Goal: Task Accomplishment & Management: Manage account settings

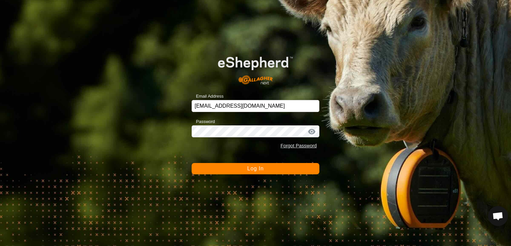
click at [211, 175] on div "Email Address [EMAIL_ADDRESS][DOMAIN_NAME] Password Forgot Password Log In" at bounding box center [255, 123] width 511 height 246
click at [212, 170] on button "Log In" at bounding box center [256, 168] width 128 height 11
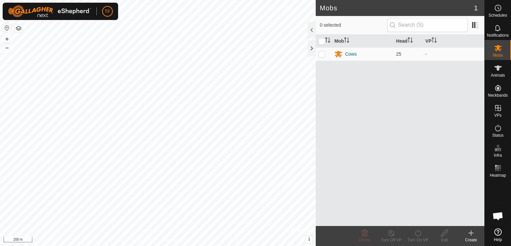
click at [466, 229] on create-svg-icon at bounding box center [471, 233] width 27 height 8
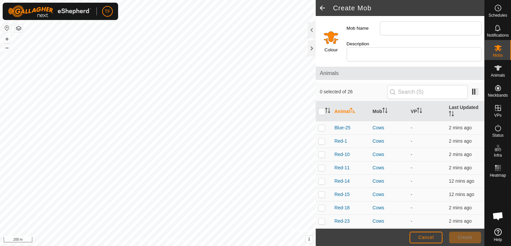
click at [326, 9] on span at bounding box center [322, 8] width 13 height 16
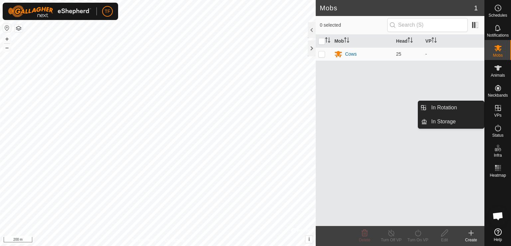
click at [493, 109] on es-virtualpaddocks-svg-icon at bounding box center [498, 107] width 12 height 11
click at [499, 108] on icon at bounding box center [498, 108] width 8 height 8
click at [452, 110] on span "In Rotation" at bounding box center [444, 107] width 26 height 8
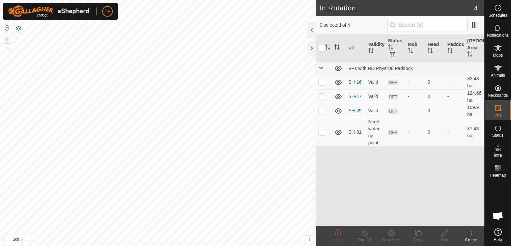
click at [472, 233] on icon at bounding box center [471, 233] width 8 height 8
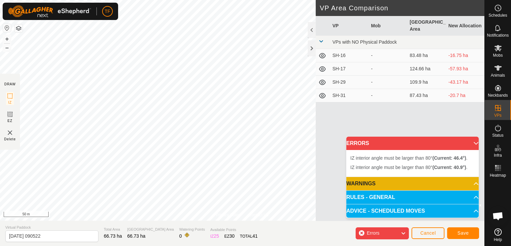
click at [10, 132] on img at bounding box center [10, 132] width 8 height 8
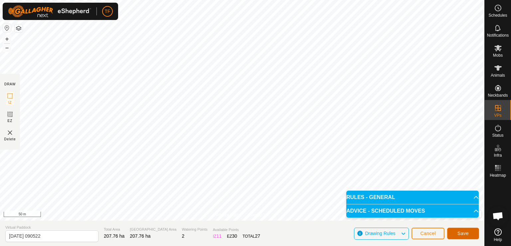
click at [459, 232] on span "Save" at bounding box center [462, 232] width 11 height 5
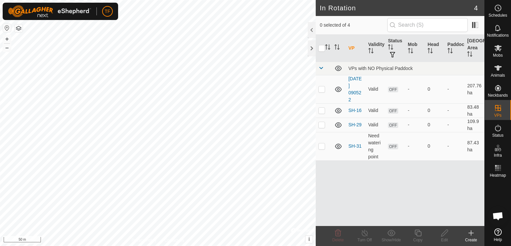
click at [357, 86] on link "[DATE] 090522" at bounding box center [354, 89] width 13 height 26
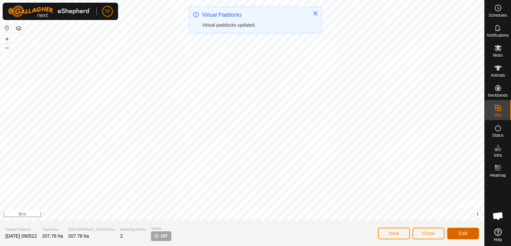
click at [452, 231] on button "Edit" at bounding box center [463, 233] width 32 height 12
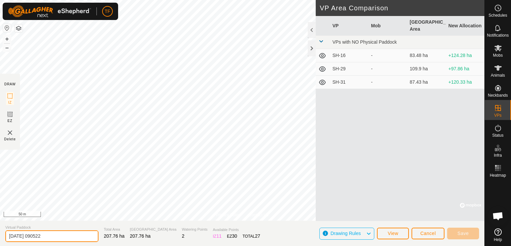
drag, startPoint x: 57, startPoint y: 235, endPoint x: 1, endPoint y: 236, distance: 55.9
drag, startPoint x: 1, startPoint y: 236, endPoint x: 43, endPoint y: 237, distance: 41.3
click at [43, 237] on input "[DATE] 090522" at bounding box center [51, 236] width 93 height 12
drag, startPoint x: 55, startPoint y: 236, endPoint x: 18, endPoint y: 233, distance: 37.0
click at [18, 233] on input "[DATE] 090522" at bounding box center [51, 236] width 93 height 12
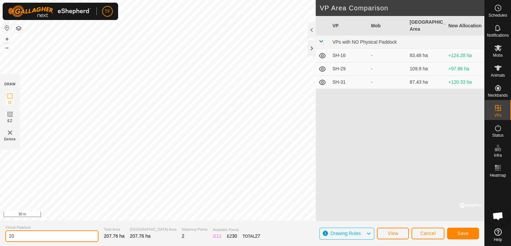
type input "2"
type input "Pasture 1"
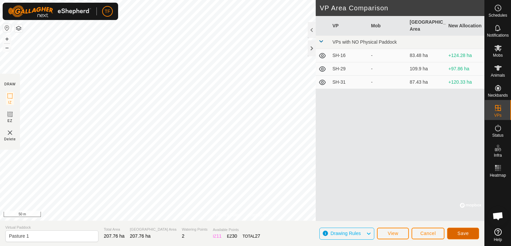
drag, startPoint x: 462, startPoint y: 232, endPoint x: 477, endPoint y: 233, distance: 14.7
click at [477, 233] on button "Save" at bounding box center [463, 233] width 32 height 12
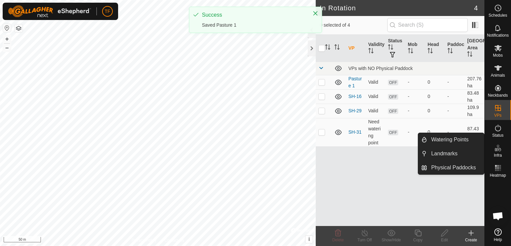
click at [499, 149] on icon at bounding box center [498, 148] width 8 height 8
click at [460, 142] on link "Watering Points" at bounding box center [455, 139] width 57 height 13
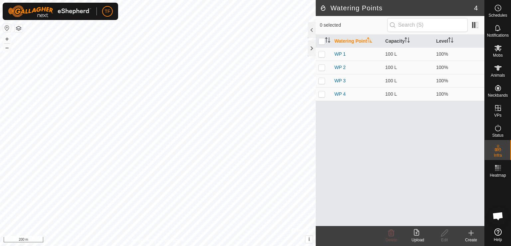
click at [474, 232] on icon at bounding box center [471, 233] width 8 height 8
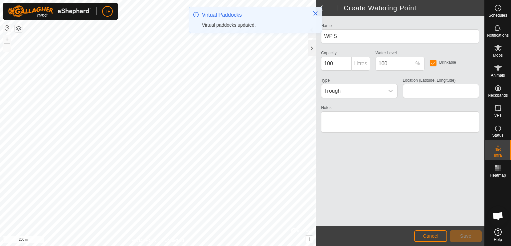
click at [358, 91] on span "Trough" at bounding box center [352, 90] width 62 height 13
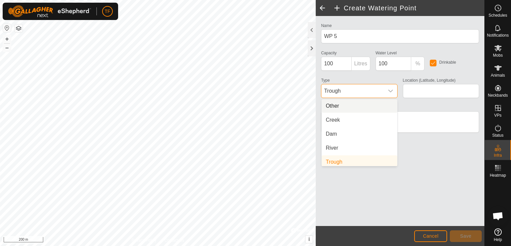
scroll to position [3, 0]
click at [340, 128] on li "Dam" at bounding box center [360, 130] width 76 height 13
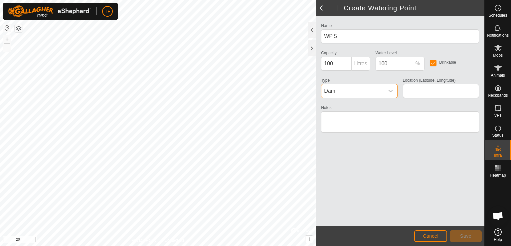
type input "-32.044035, 117.779970"
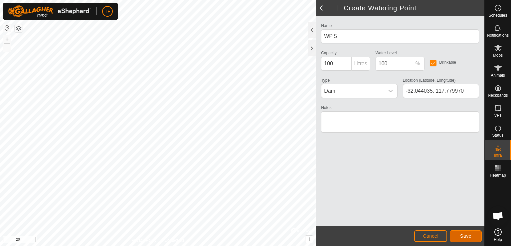
click at [460, 233] on span "Save" at bounding box center [465, 235] width 11 height 5
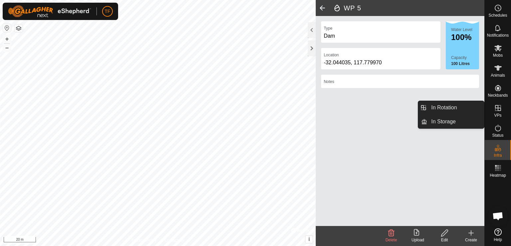
click at [447, 112] on link "In Rotation" at bounding box center [455, 107] width 57 height 13
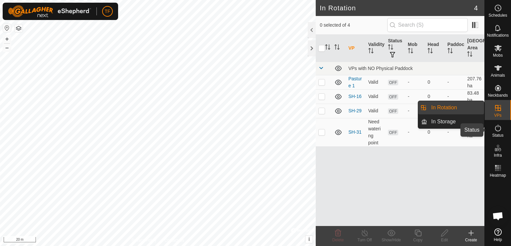
click at [496, 127] on icon at bounding box center [498, 128] width 8 height 8
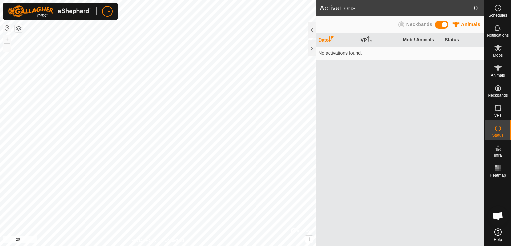
click at [365, 42] on th "VP" at bounding box center [379, 40] width 42 height 13
click at [323, 39] on th "Date" at bounding box center [337, 40] width 42 height 13
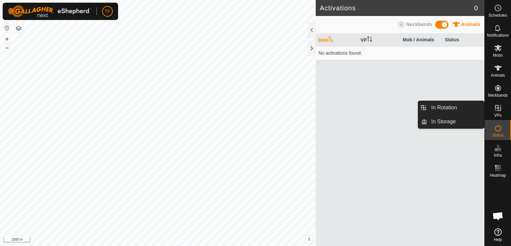
click at [468, 106] on link "In Rotation" at bounding box center [455, 107] width 57 height 13
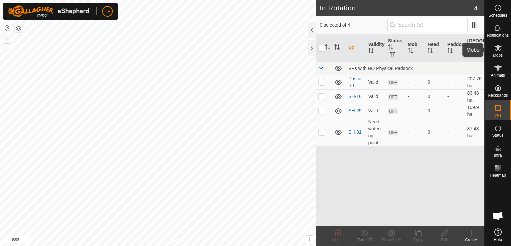
click at [492, 54] on div "Mobs" at bounding box center [498, 50] width 26 height 20
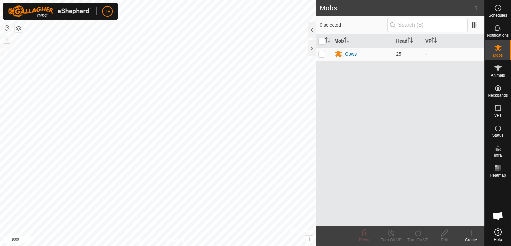
click at [424, 89] on div "Mob Head VP Cows 25 -" at bounding box center [400, 130] width 169 height 191
click at [352, 55] on div "Cows" at bounding box center [351, 54] width 12 height 7
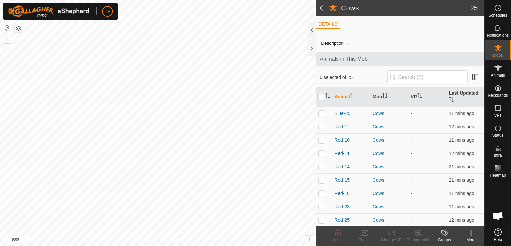
click at [414, 96] on th "VP" at bounding box center [427, 97] width 38 height 20
click at [473, 237] on div "More" at bounding box center [471, 240] width 27 height 6
click at [448, 237] on div "Groups" at bounding box center [444, 240] width 27 height 6
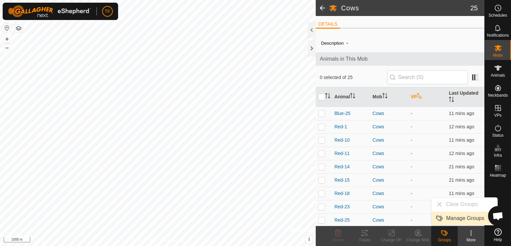
click at [456, 218] on link "Manage Groups" at bounding box center [464, 217] width 66 height 13
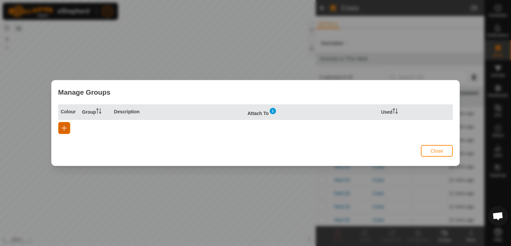
click at [69, 129] on button "button" at bounding box center [64, 128] width 12 height 12
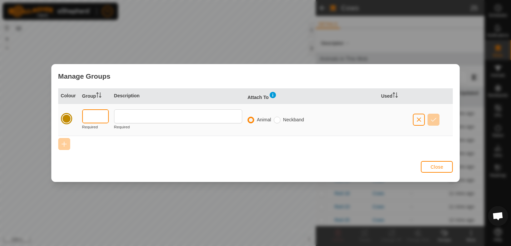
click at [92, 113] on input "text" at bounding box center [95, 116] width 27 height 14
click at [432, 164] on span "Close" at bounding box center [436, 166] width 13 height 5
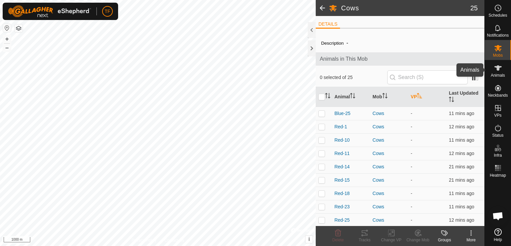
click at [502, 70] on es-animals-svg-icon at bounding box center [498, 68] width 12 height 11
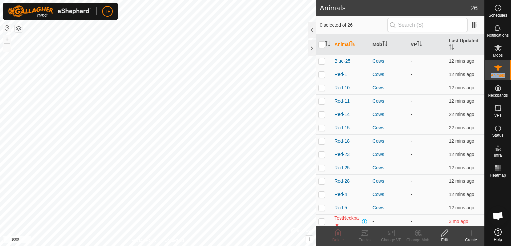
click at [502, 70] on es-animals-svg-icon at bounding box center [498, 68] width 12 height 11
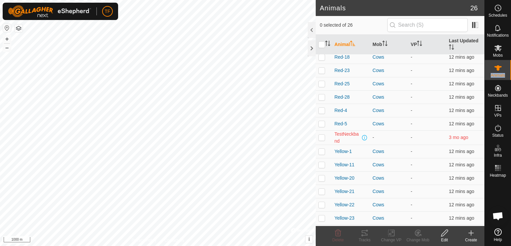
scroll to position [85, 0]
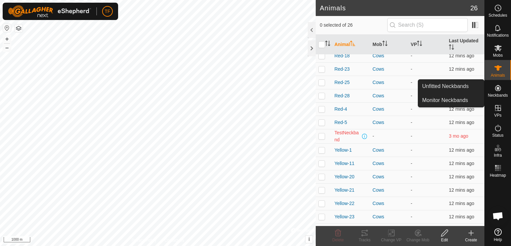
click at [501, 80] on div "Neckbands" at bounding box center [498, 90] width 26 height 20
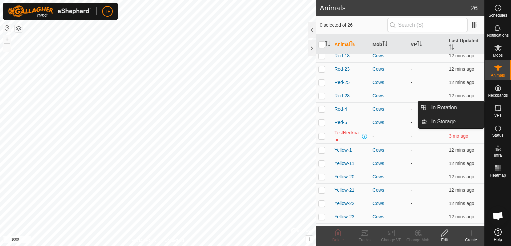
click at [498, 106] on icon at bounding box center [498, 108] width 8 height 8
click at [448, 105] on link "In Rotation" at bounding box center [455, 107] width 57 height 13
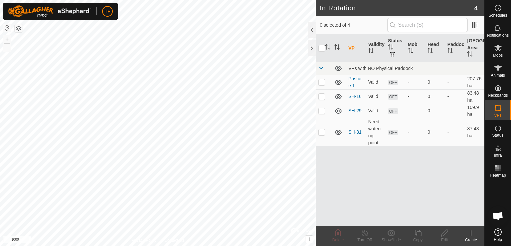
click at [351, 133] on link "SH-31" at bounding box center [354, 131] width 13 height 5
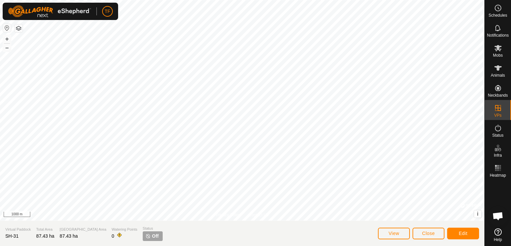
click at [152, 235] on span "Off" at bounding box center [155, 235] width 7 height 7
click at [401, 232] on button "View" at bounding box center [394, 233] width 32 height 12
click at [499, 47] on icon at bounding box center [497, 48] width 7 height 6
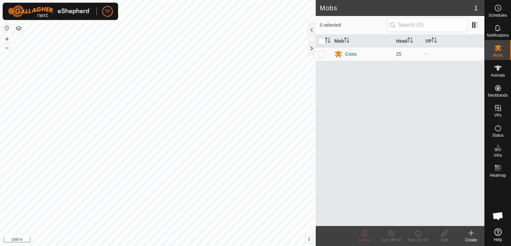
click at [350, 56] on div "Cows" at bounding box center [351, 54] width 12 height 7
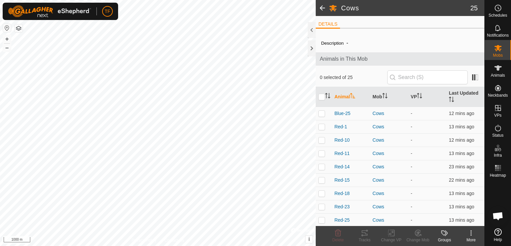
click at [313, 28] on div at bounding box center [312, 30] width 8 height 16
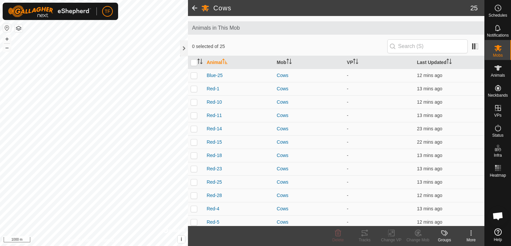
scroll to position [2, 0]
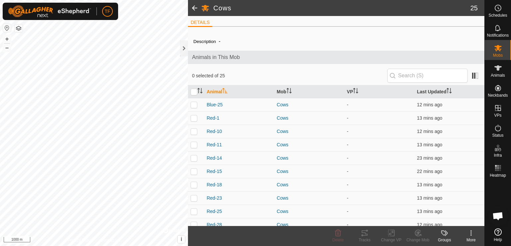
click at [218, 105] on span "Blue-25" at bounding box center [215, 104] width 16 height 7
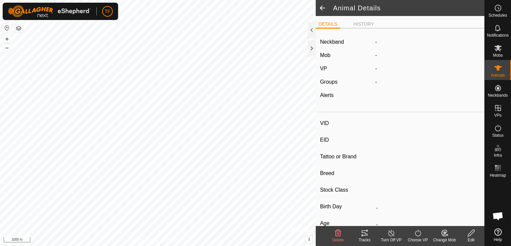
type input "Blue-25"
type input "-"
type input "Cow"
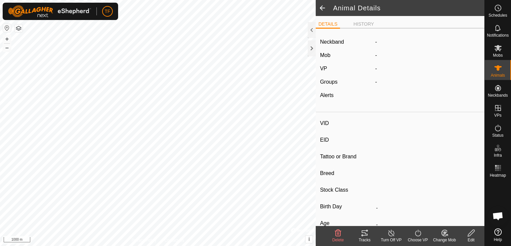
type input "05/2023"
type input "2 years 5 months"
type input "0 kg"
type input "-"
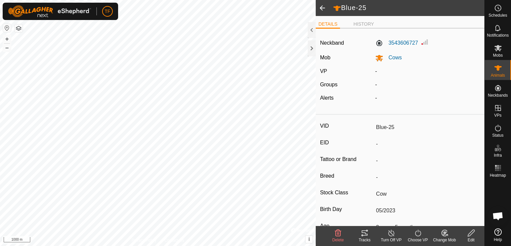
click at [323, 8] on span at bounding box center [322, 8] width 13 height 16
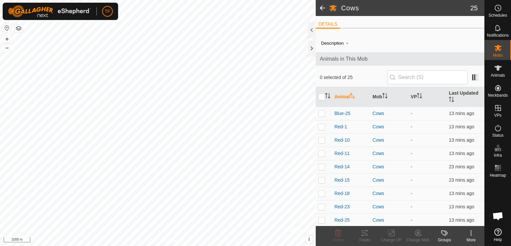
click at [322, 95] on input "checkbox" at bounding box center [321, 96] width 7 height 7
checkbox input "true"
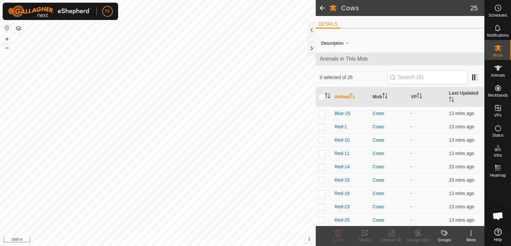
checkbox input "true"
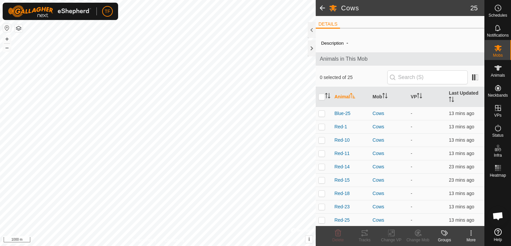
checkbox input "true"
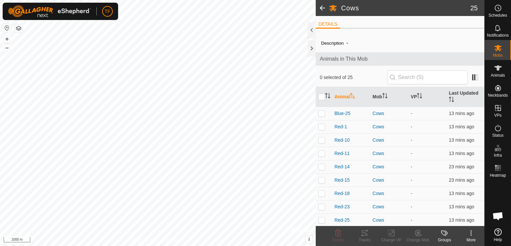
checkbox input "true"
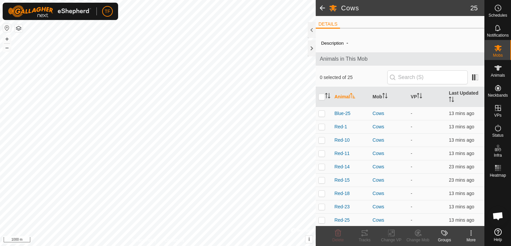
checkbox input "true"
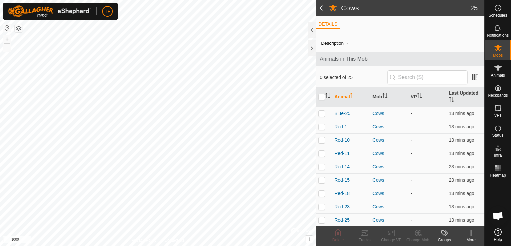
checkbox input "true"
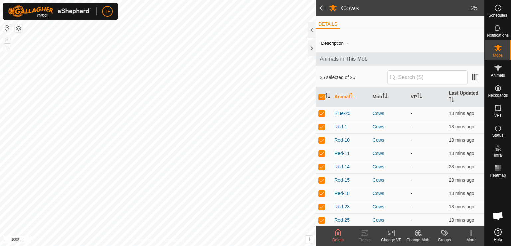
click at [394, 233] on icon at bounding box center [392, 233] width 3 height 6
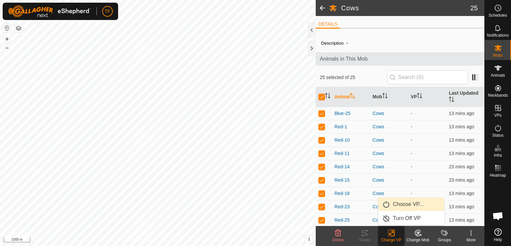
click at [414, 206] on link "Choose VP..." at bounding box center [411, 203] width 66 height 13
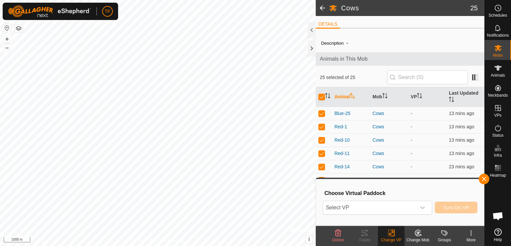
click at [414, 206] on span "Select VP" at bounding box center [369, 207] width 93 height 13
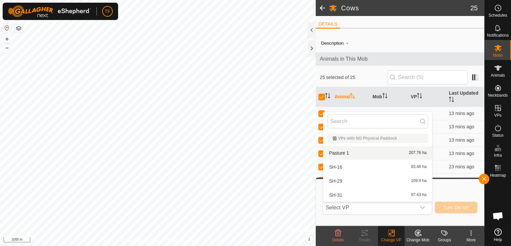
click at [387, 150] on li "Pasture 1 207.76 ha" at bounding box center [377, 152] width 109 height 13
